Goal: Browse casually: Explore the website without a specific task or goal

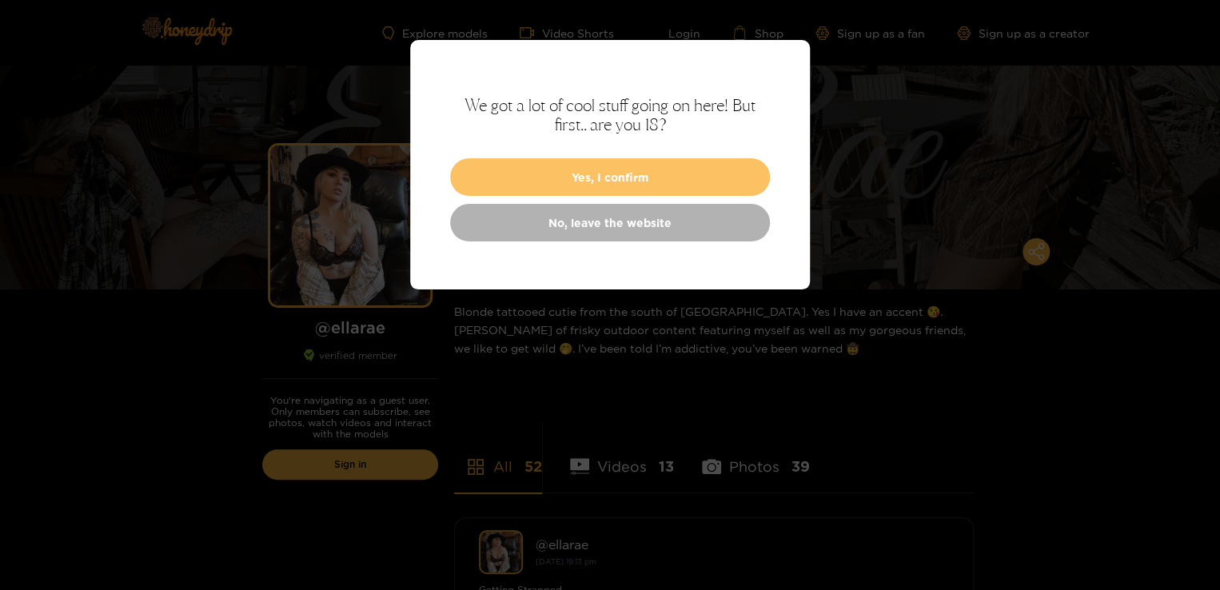
click at [609, 184] on button "Yes, I confirm" at bounding box center [610, 177] width 320 height 38
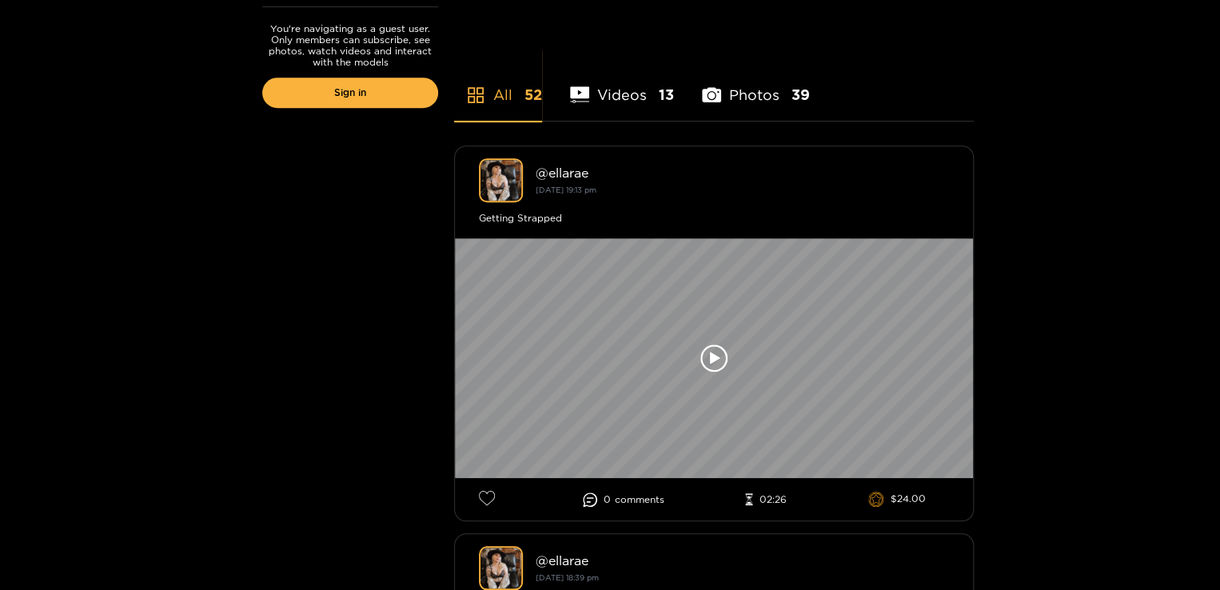
scroll to position [373, 0]
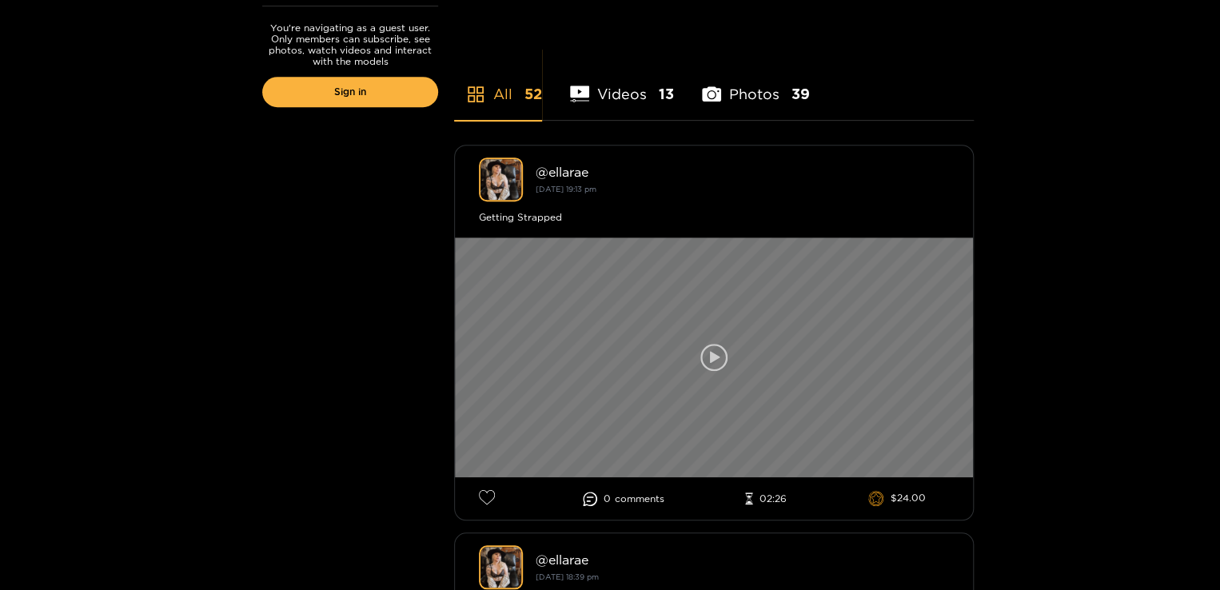
click at [719, 352] on icon at bounding box center [714, 357] width 27 height 27
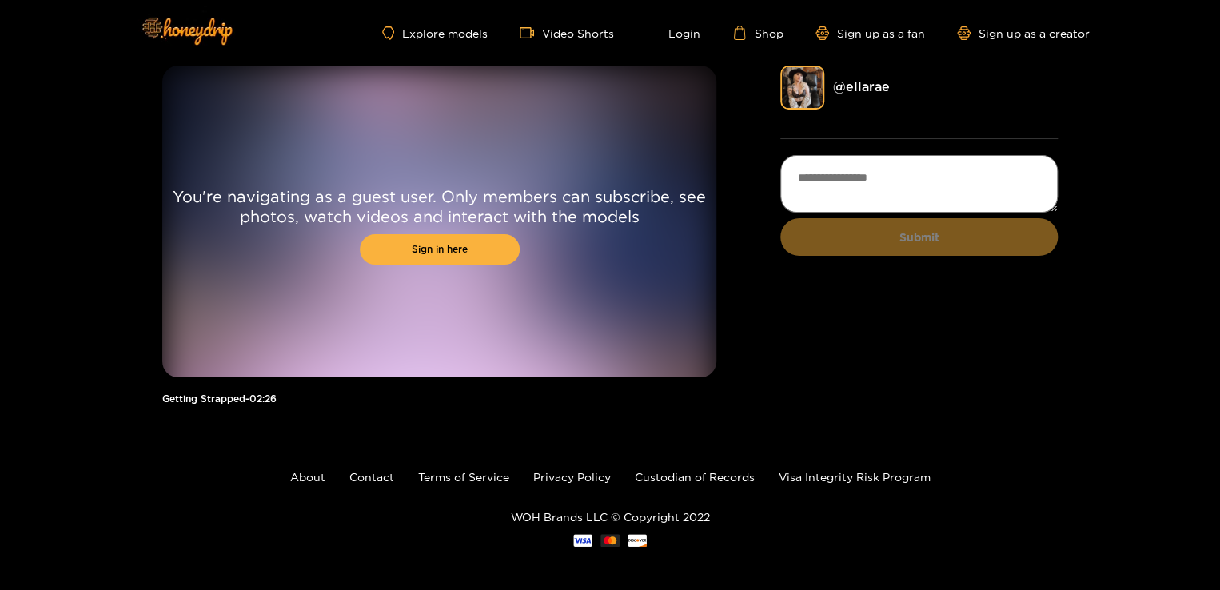
scroll to position [4, 0]
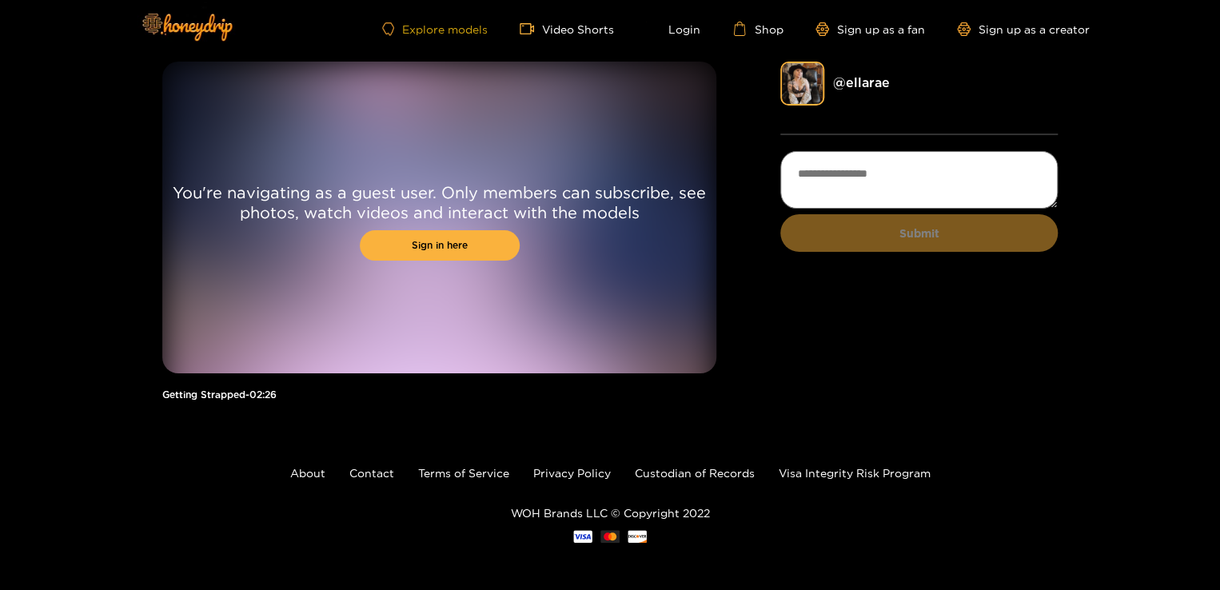
click at [443, 22] on link "Explore models" at bounding box center [435, 29] width 106 height 14
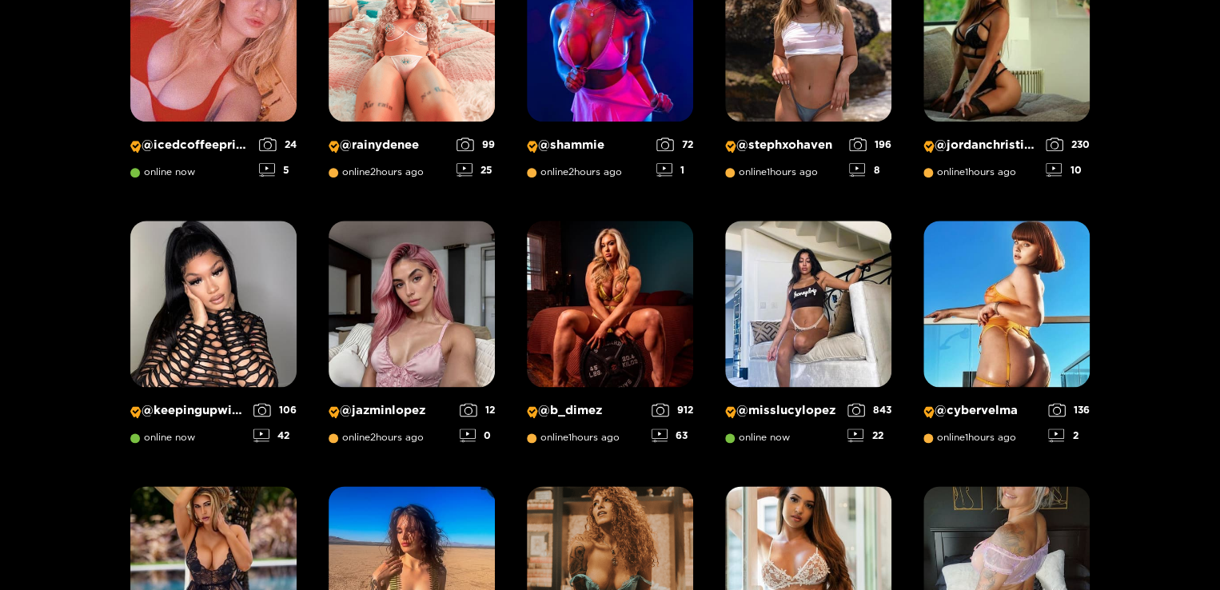
scroll to position [955, 0]
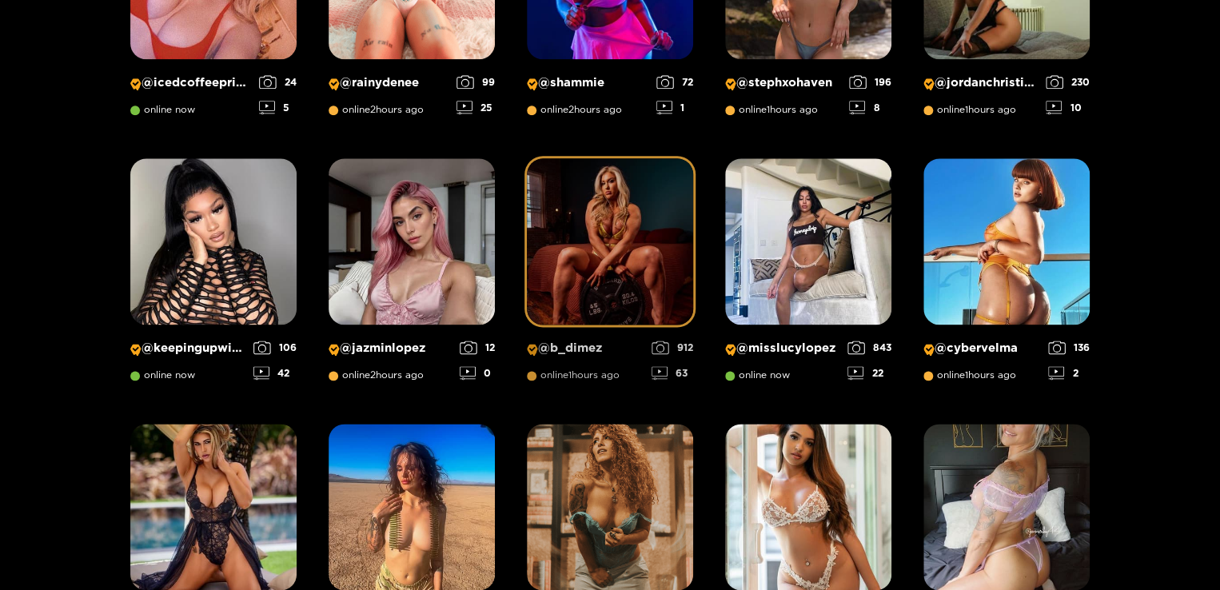
click at [618, 250] on img at bounding box center [610, 241] width 166 height 166
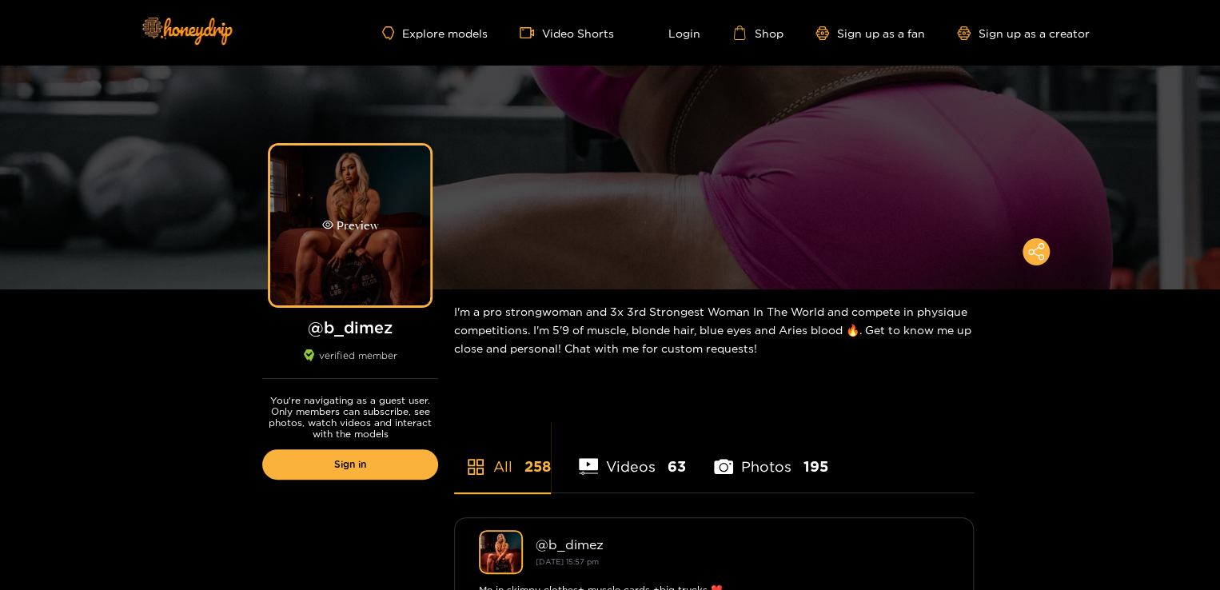
click at [356, 245] on div "Preview" at bounding box center [350, 226] width 160 height 160
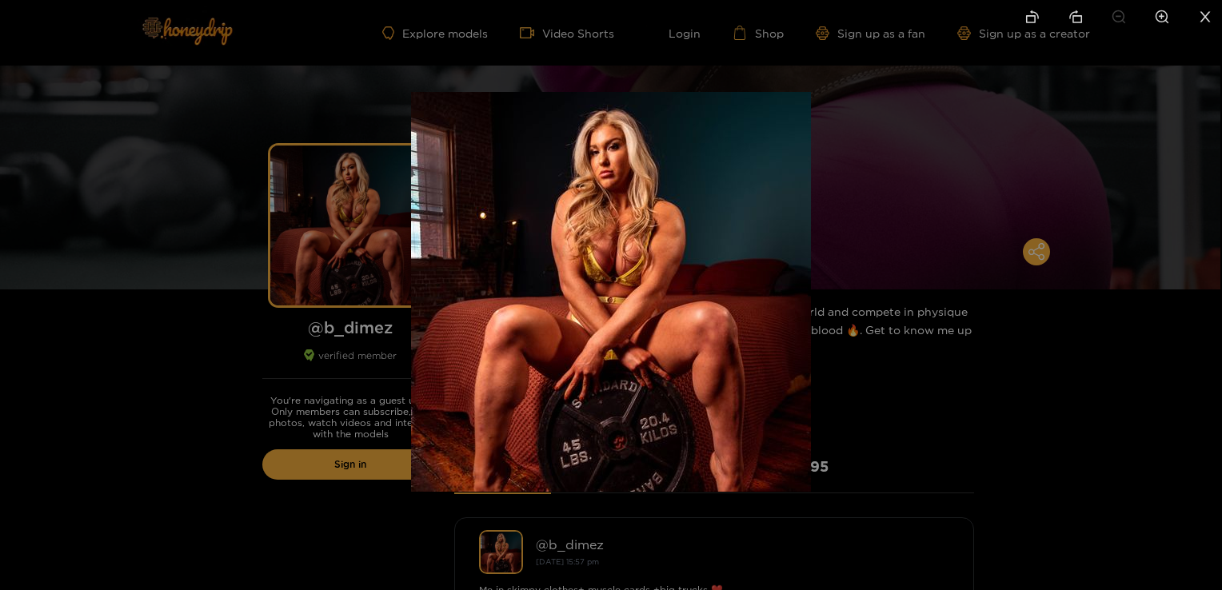
click at [169, 301] on div at bounding box center [611, 295] width 1222 height 590
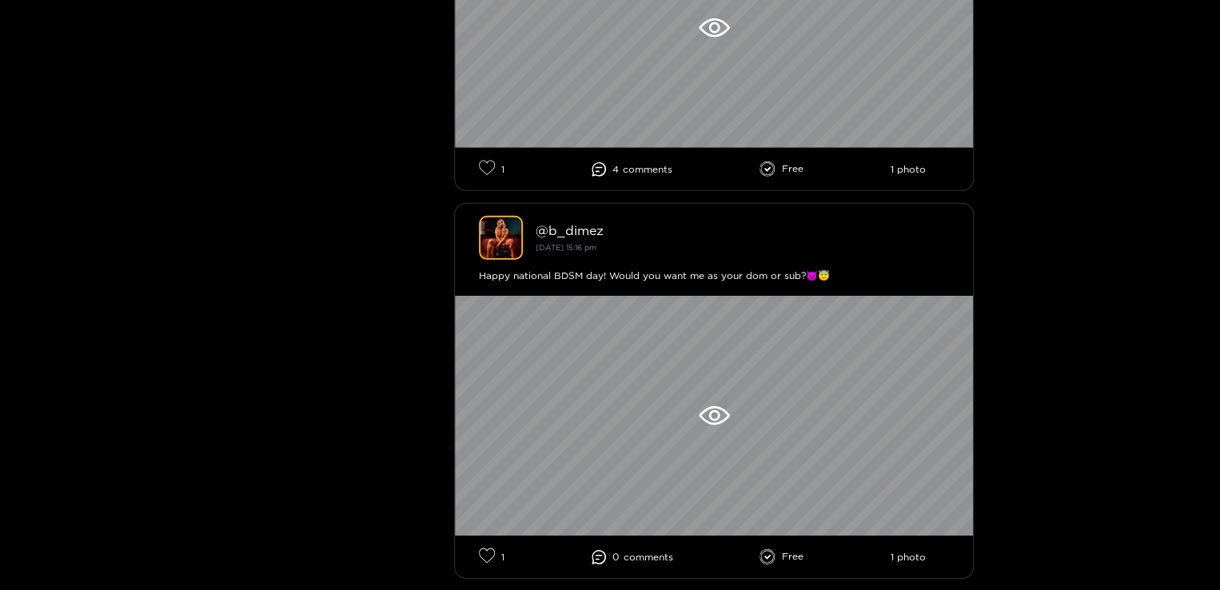
scroll to position [2292, 0]
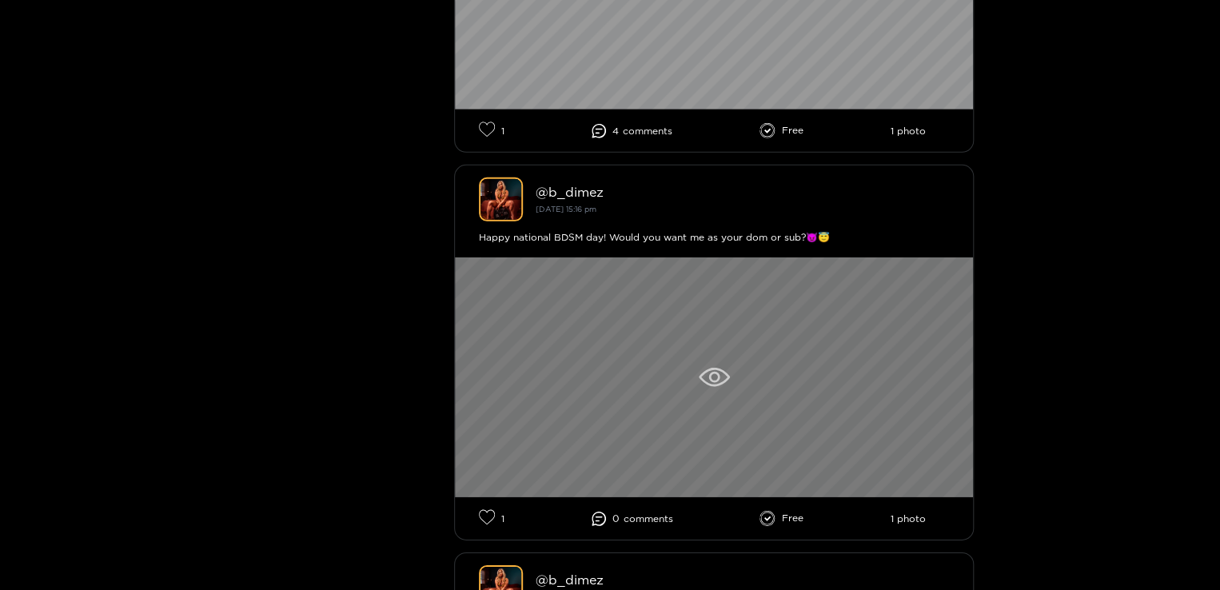
click at [719, 389] on div at bounding box center [714, 377] width 518 height 240
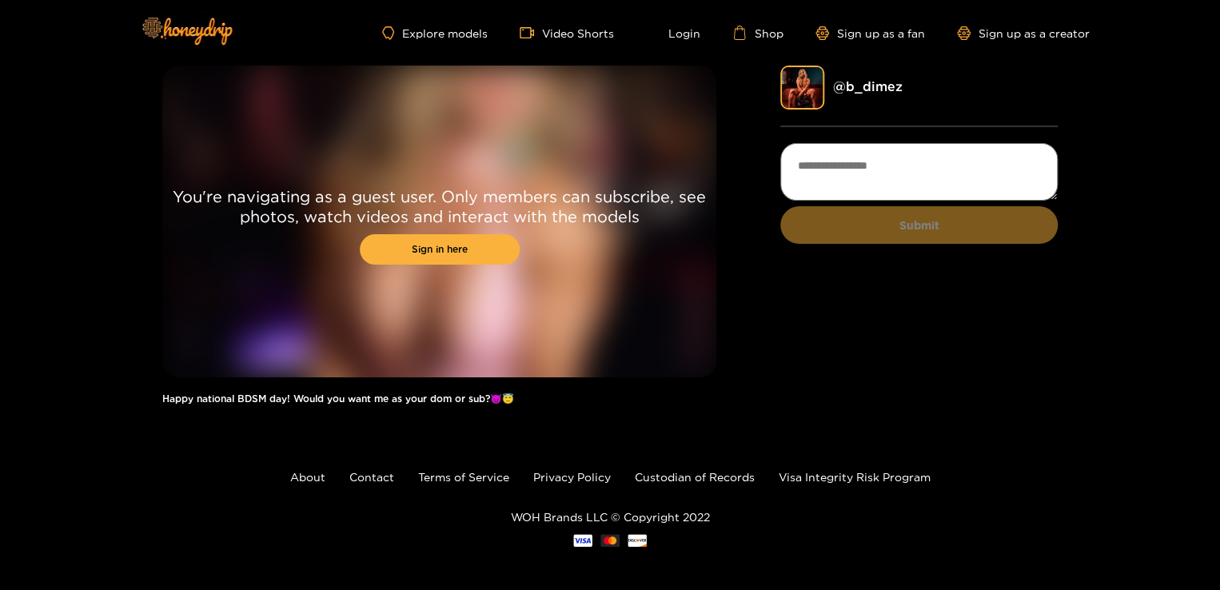
click at [441, 40] on ul "Explore models Video Shorts Login Shop Sign up as a fan Sign up as a creator" at bounding box center [736, 33] width 708 height 14
click at [432, 37] on link "Explore models" at bounding box center [435, 33] width 106 height 14
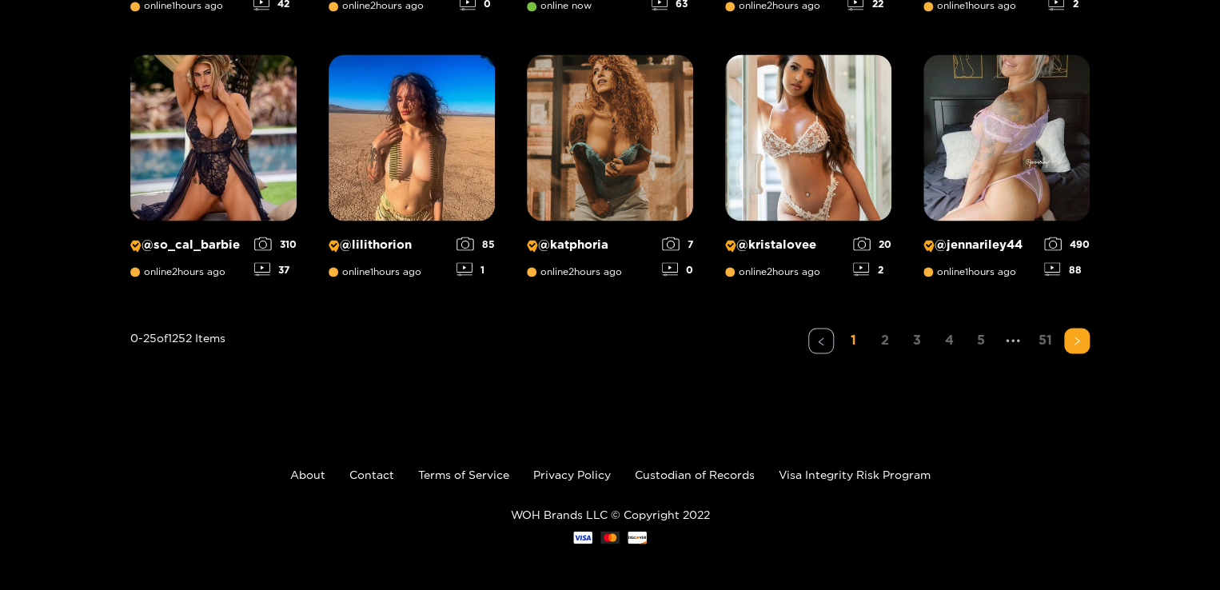
scroll to position [1324, 0]
click at [888, 341] on link "2" at bounding box center [885, 339] width 26 height 23
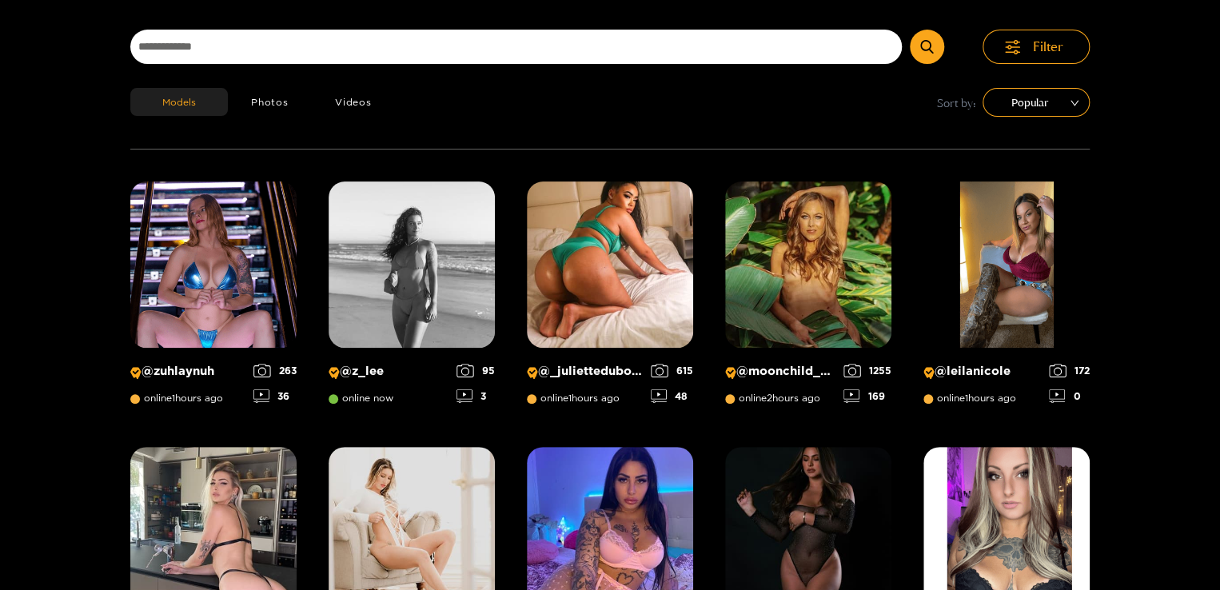
scroll to position [102, 0]
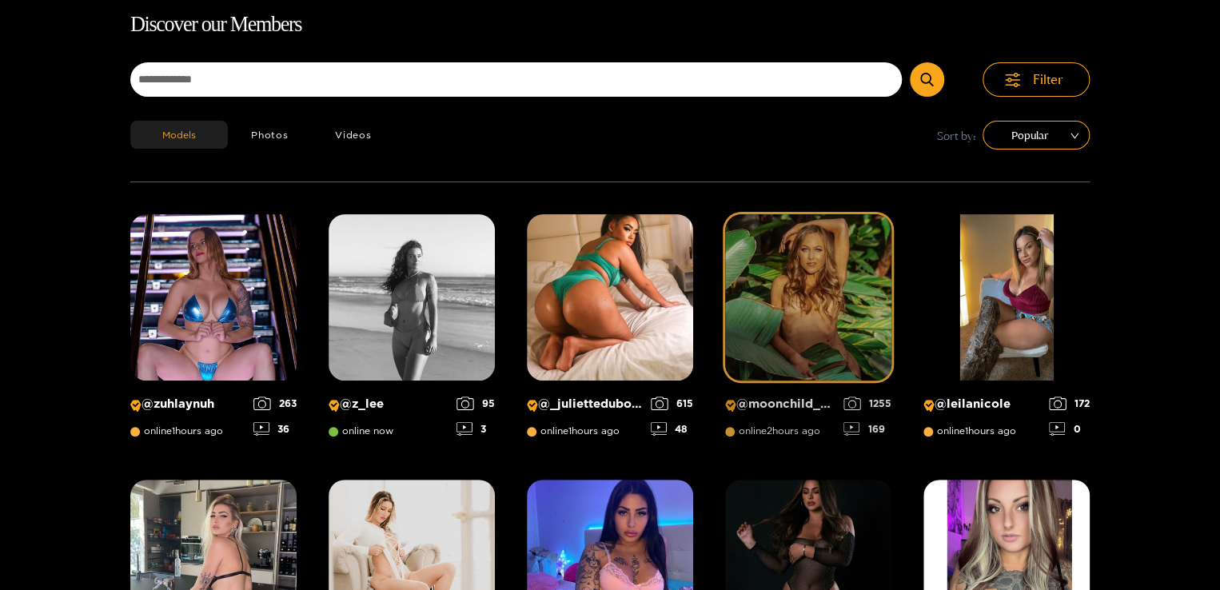
click at [828, 315] on img at bounding box center [808, 297] width 166 height 166
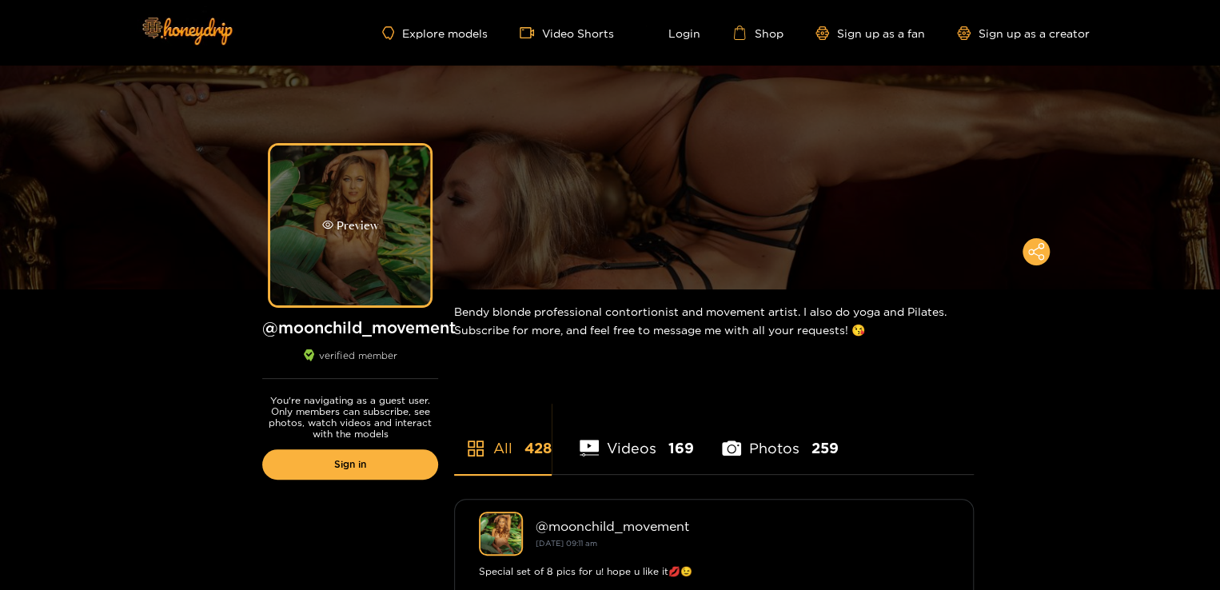
click at [320, 223] on div "Preview" at bounding box center [350, 226] width 160 height 160
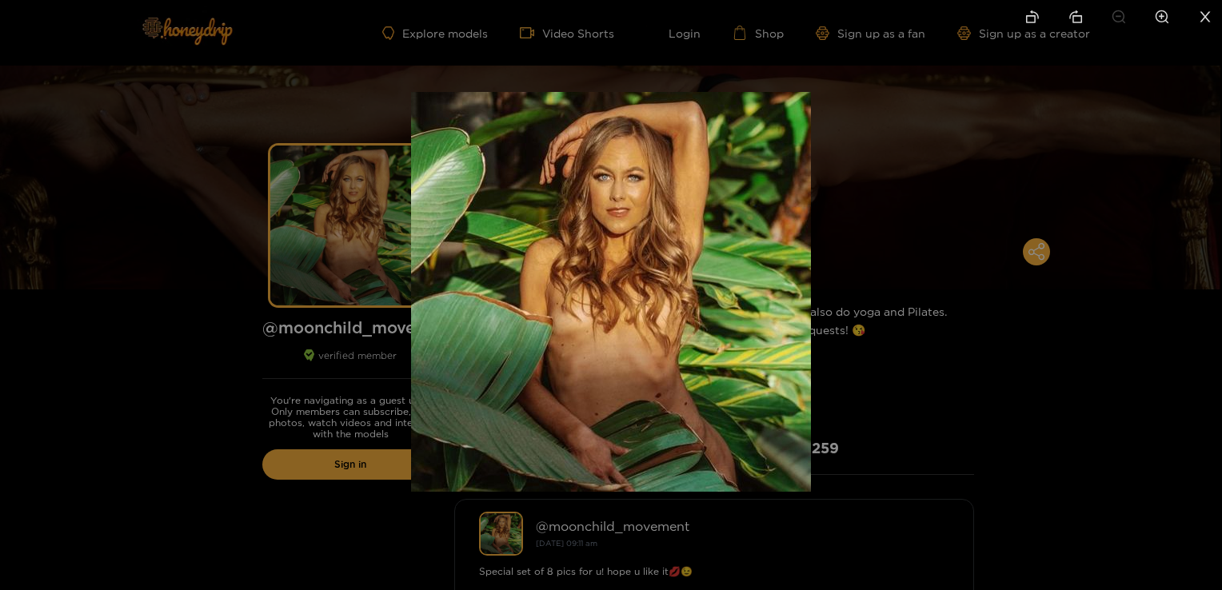
click at [154, 183] on div at bounding box center [611, 295] width 1222 height 590
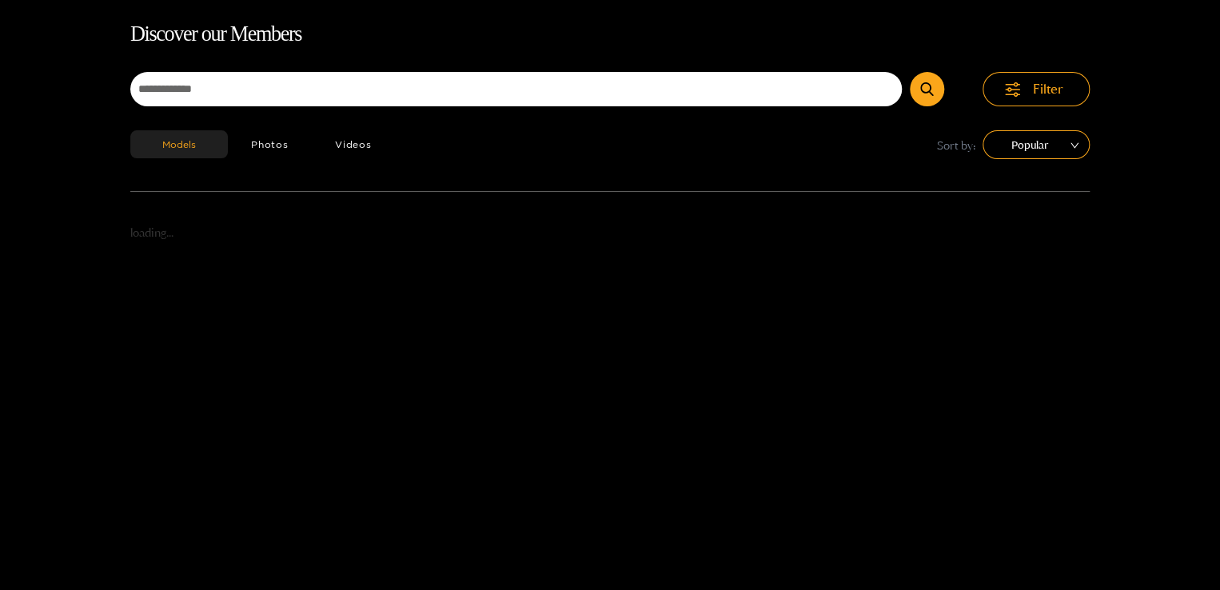
scroll to position [102, 0]
